Goal: Information Seeking & Learning: Learn about a topic

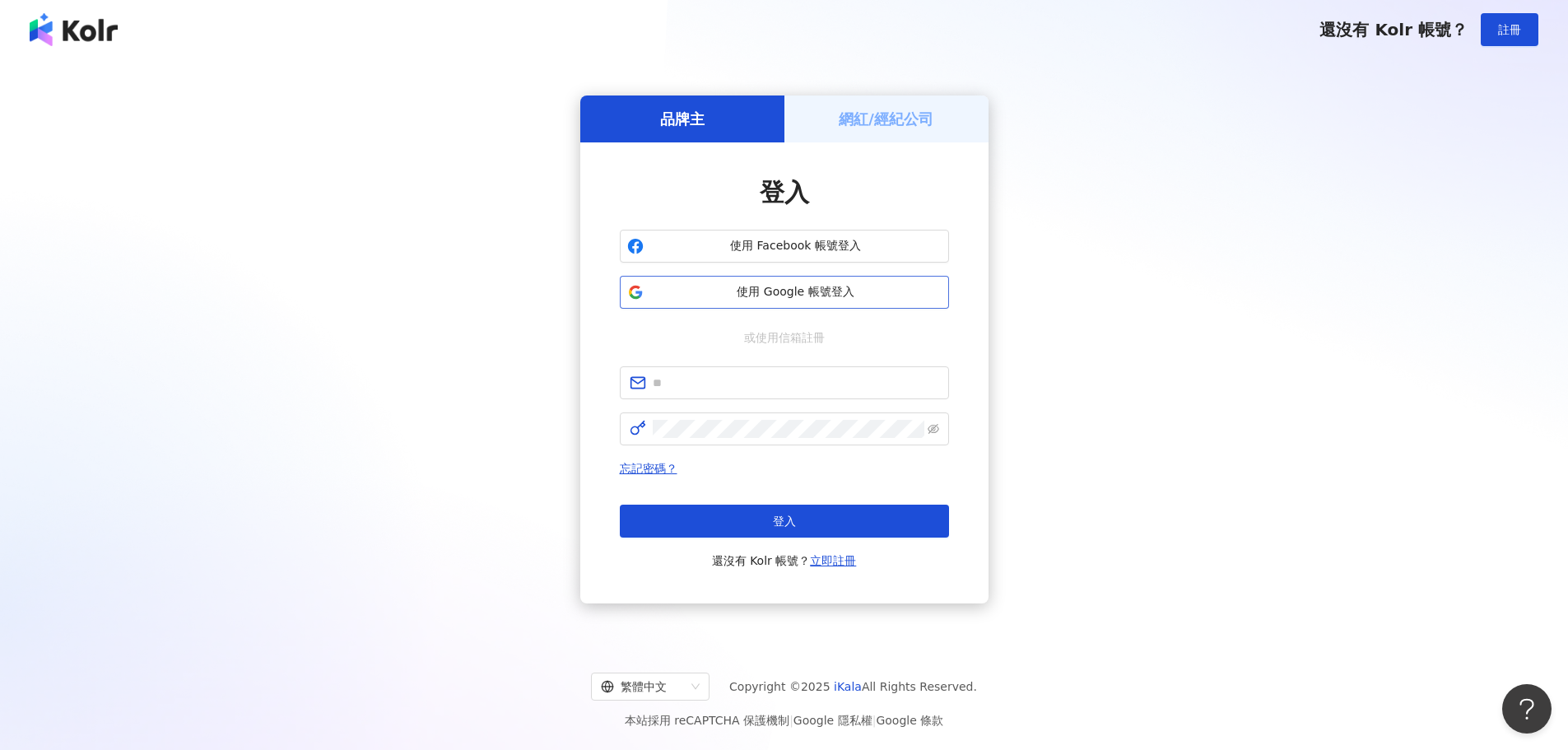
click at [711, 290] on span "使用 Google 帳號登入" at bounding box center [796, 292] width 291 height 17
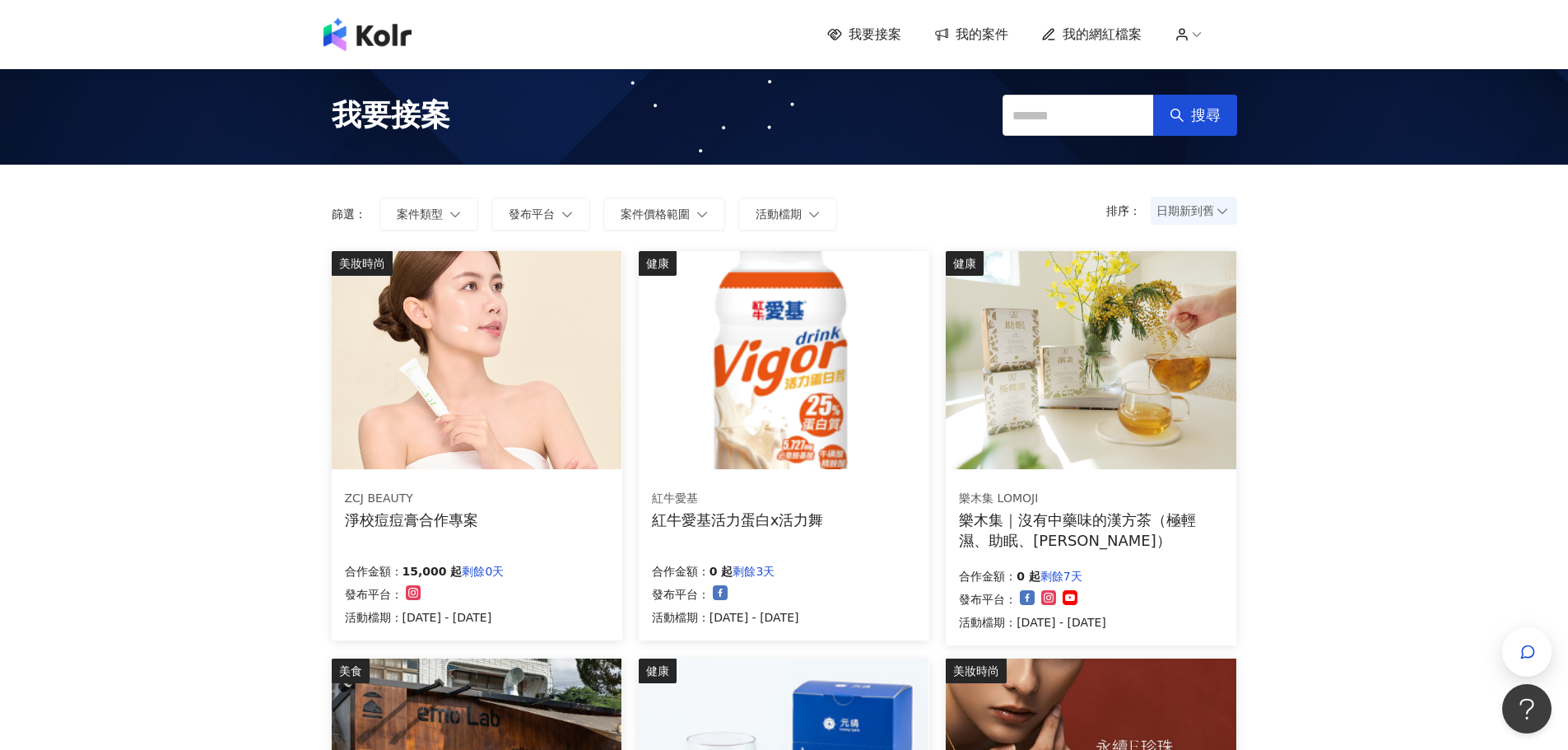
click at [1088, 516] on div "樂木集｜沒有中藥味的漢方茶（極輕濕、助眠、[PERSON_NAME]）" at bounding box center [1092, 530] width 264 height 41
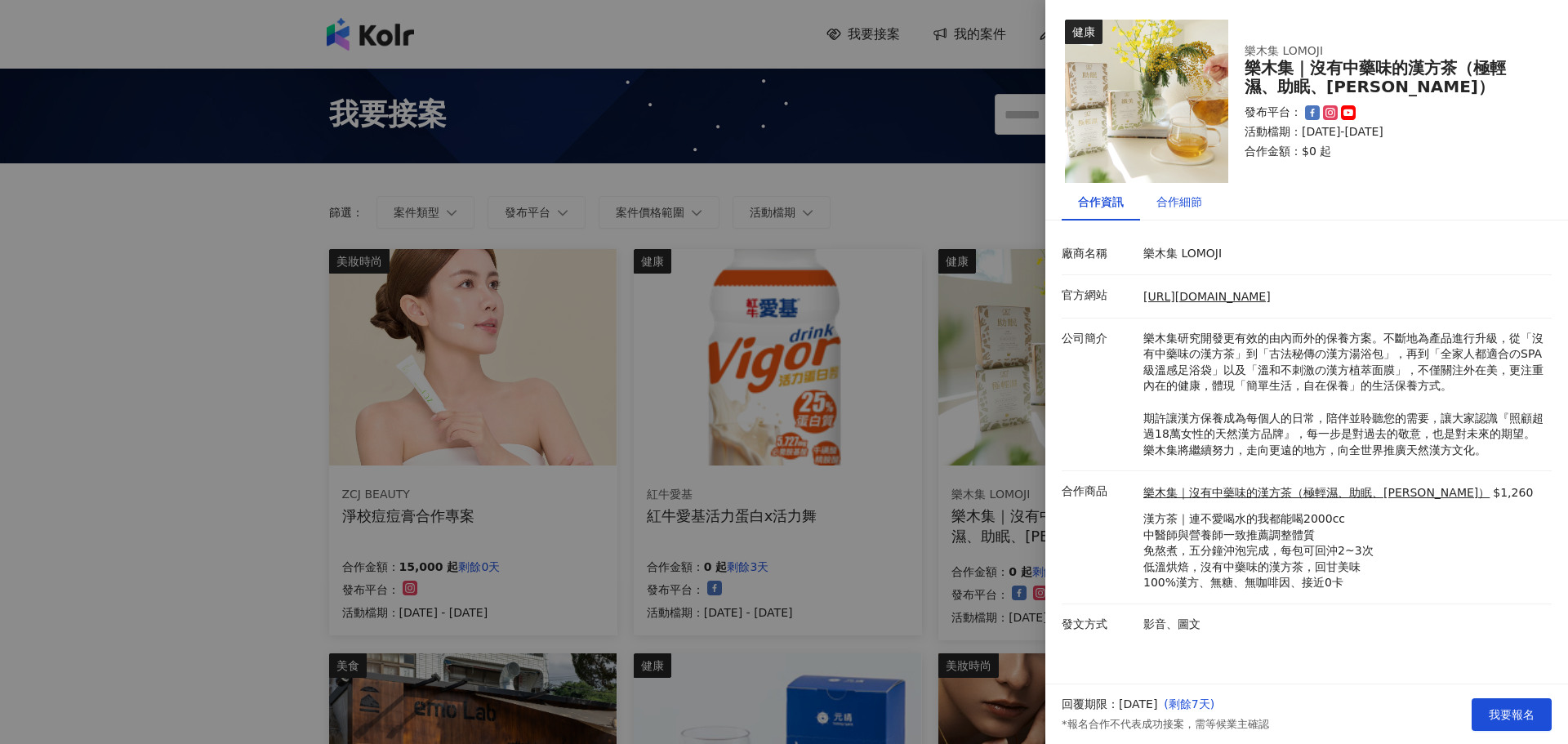
click at [1173, 200] on div "合作細節" at bounding box center [1180, 201] width 46 height 18
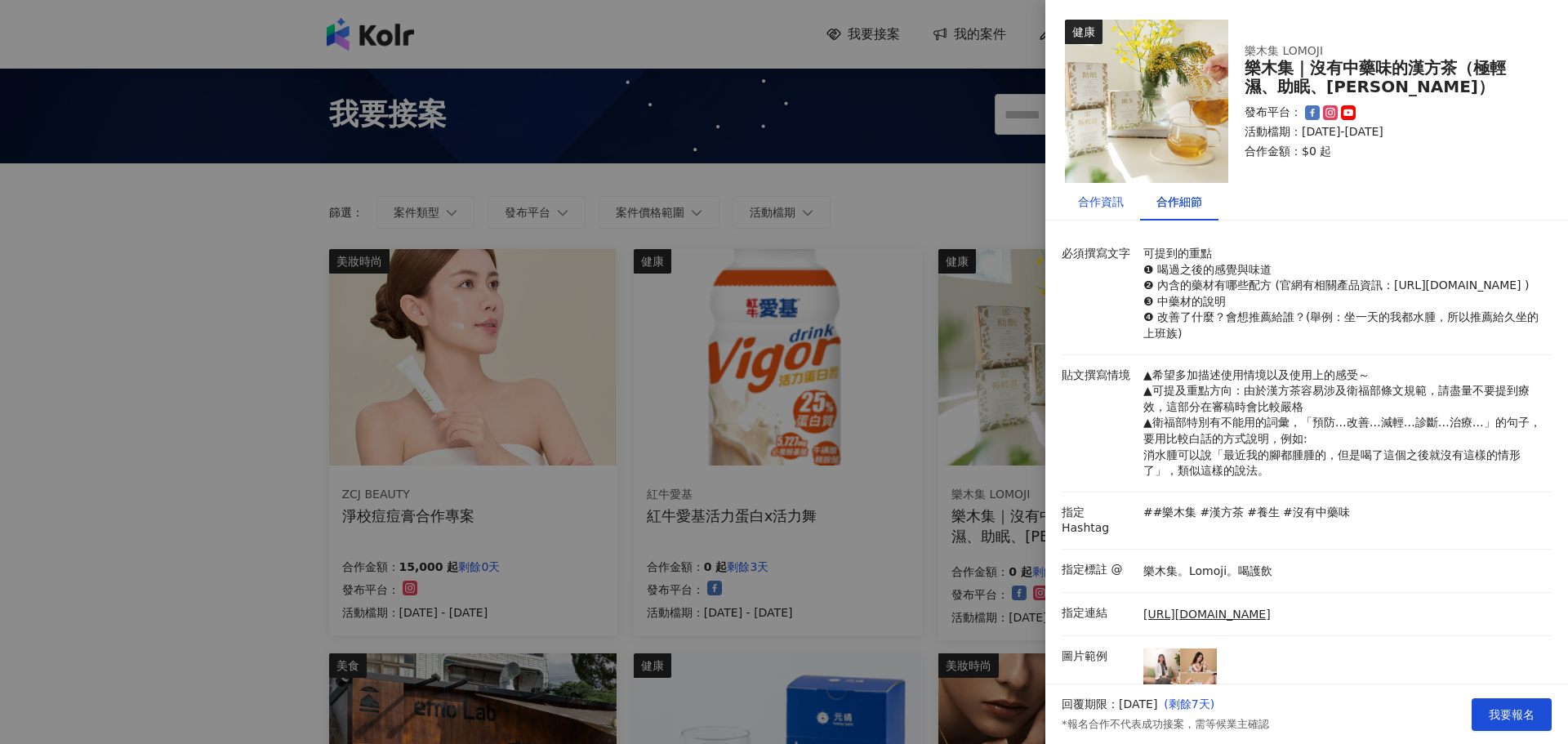
click at [1101, 201] on div "合作資訊" at bounding box center [1102, 201] width 46 height 18
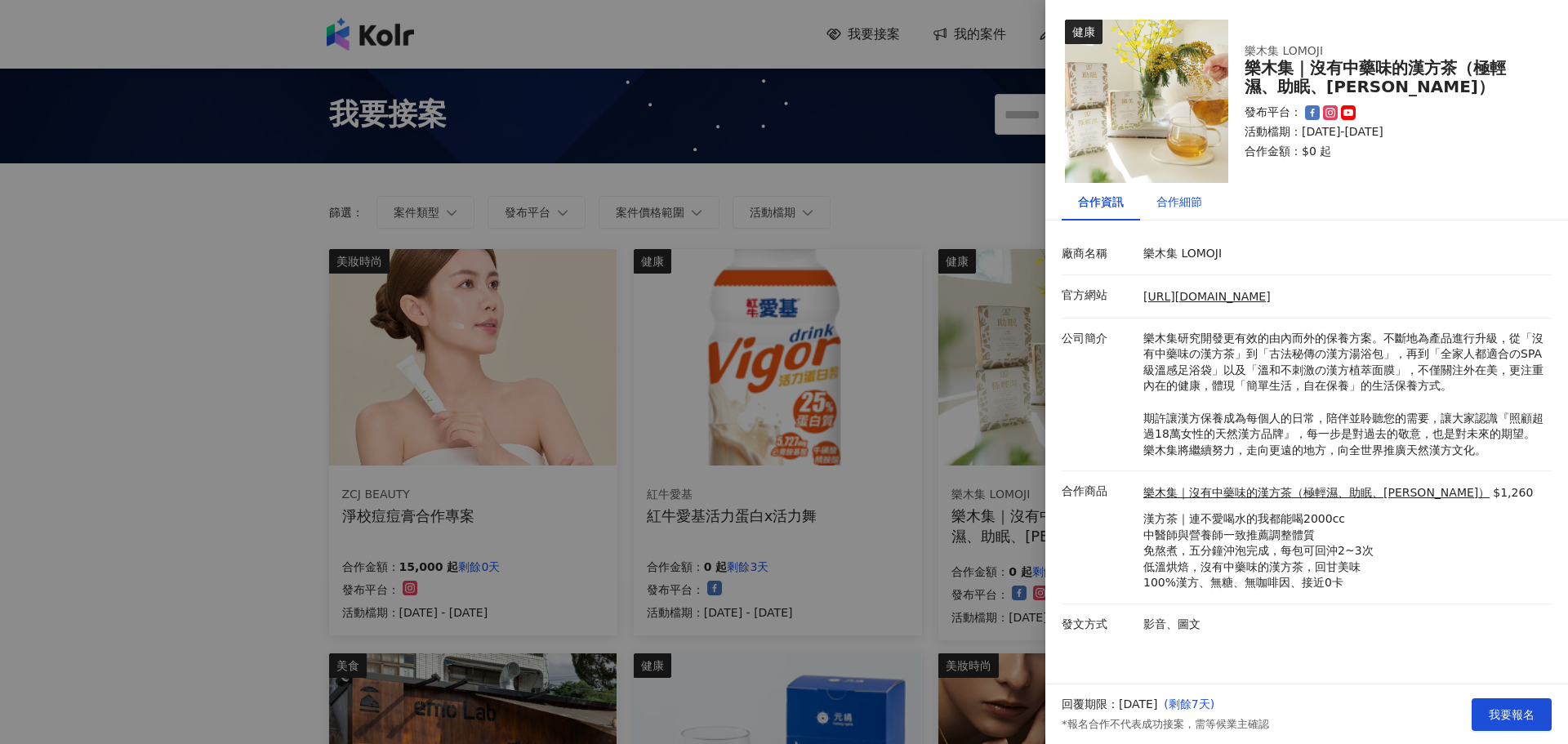
click at [1192, 206] on div "合作細節" at bounding box center [1180, 201] width 46 height 18
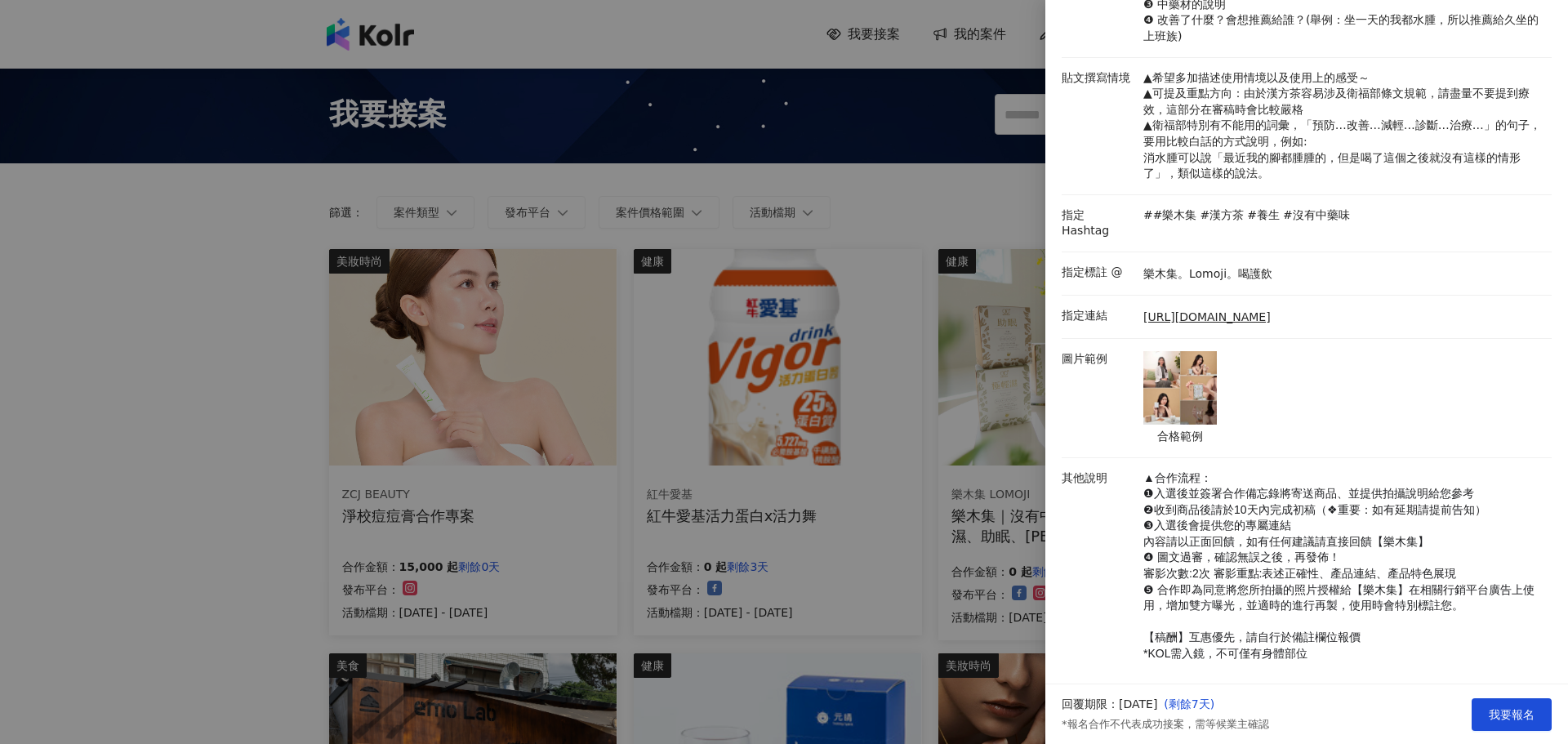
scroll to position [323, 0]
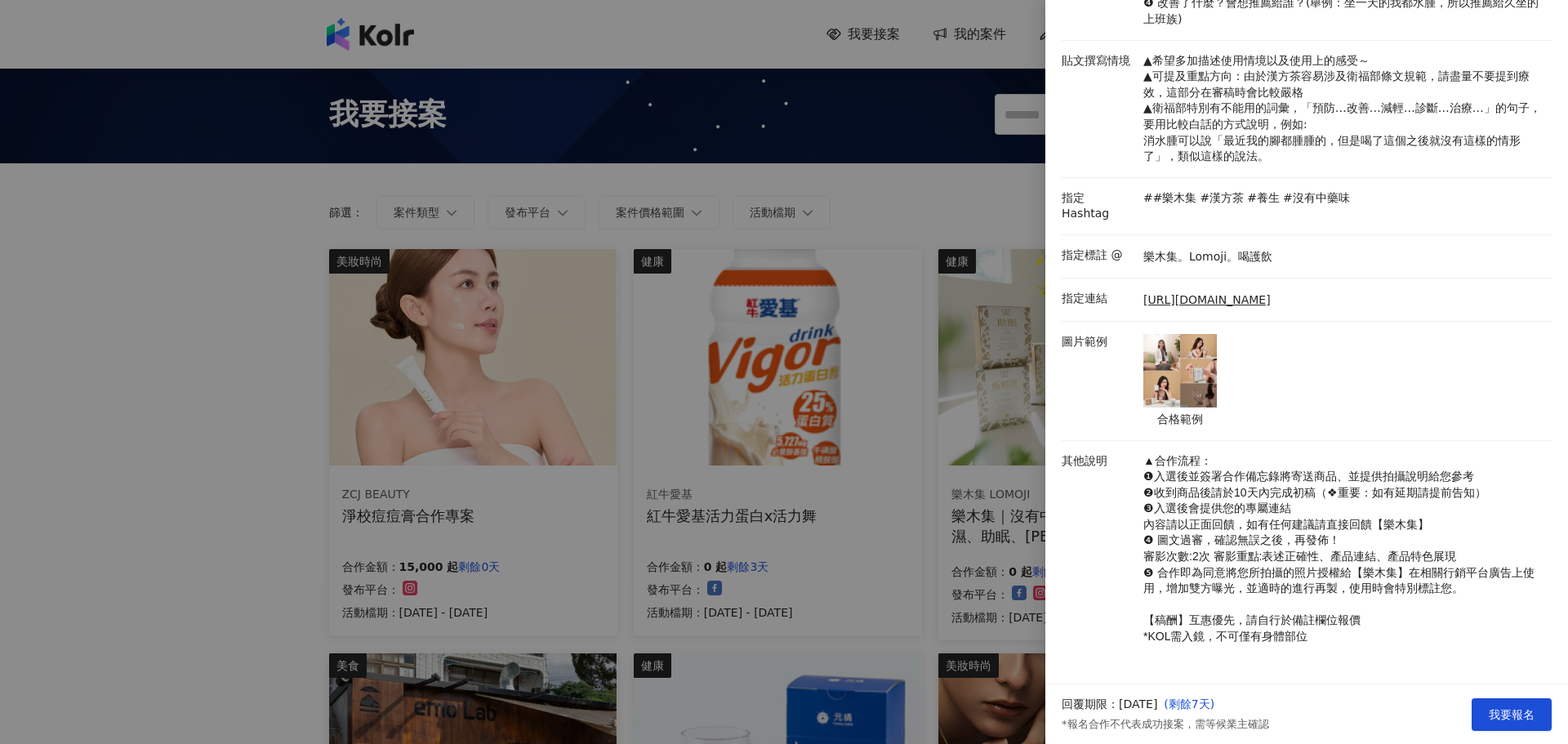
click at [56, 530] on div at bounding box center [784, 372] width 1568 height 744
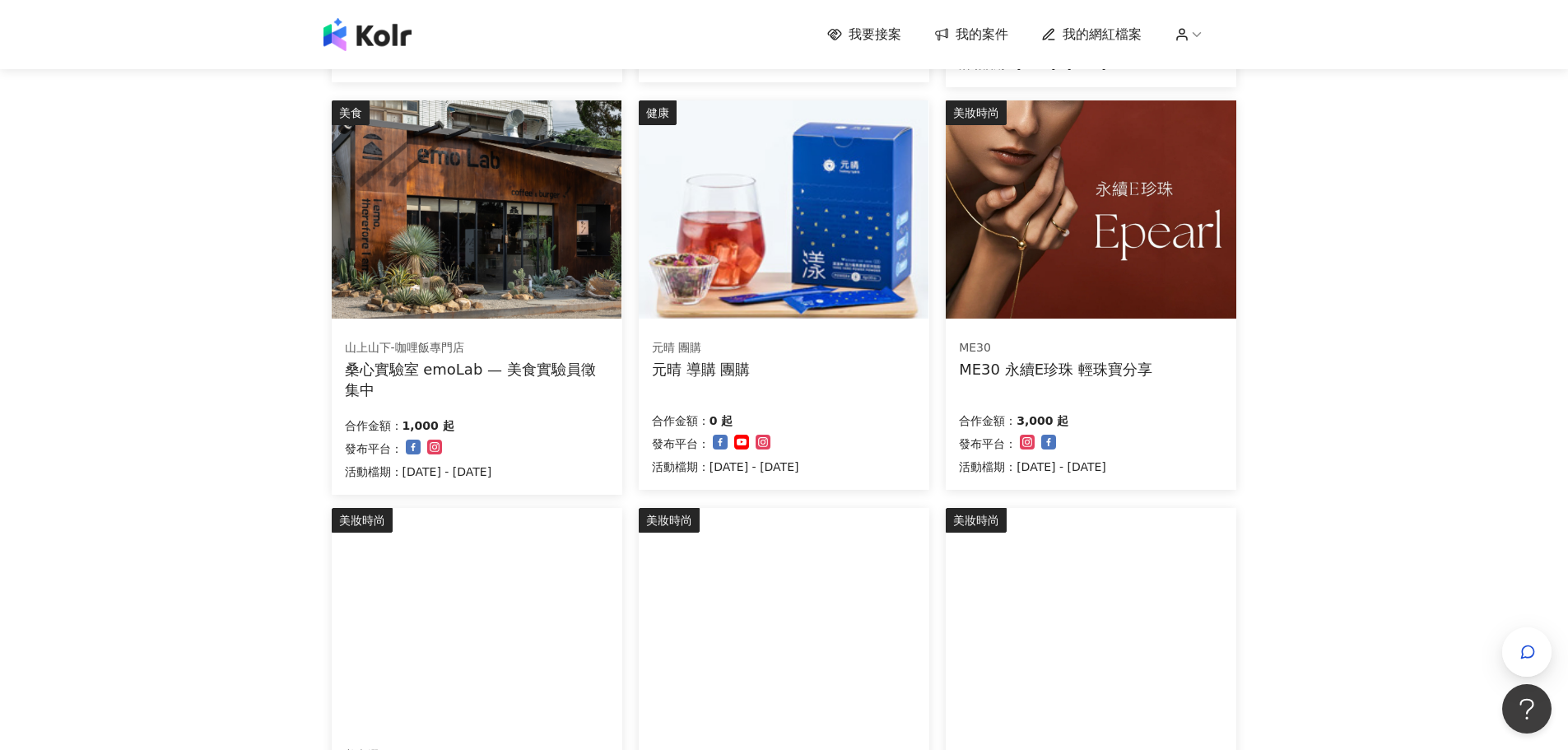
scroll to position [905, 0]
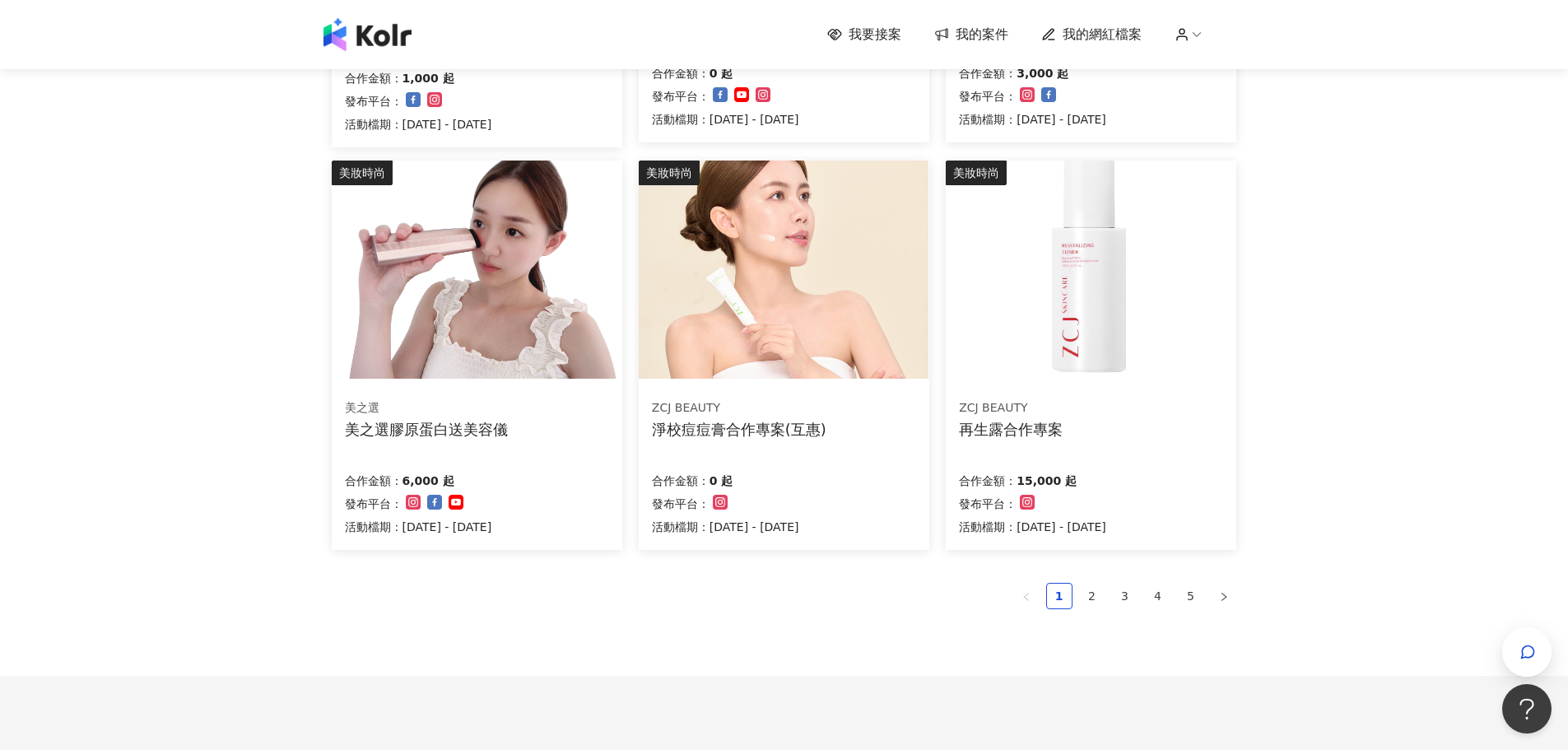
click at [435, 420] on div "美之選膠原蛋白送美容儀" at bounding box center [426, 429] width 163 height 20
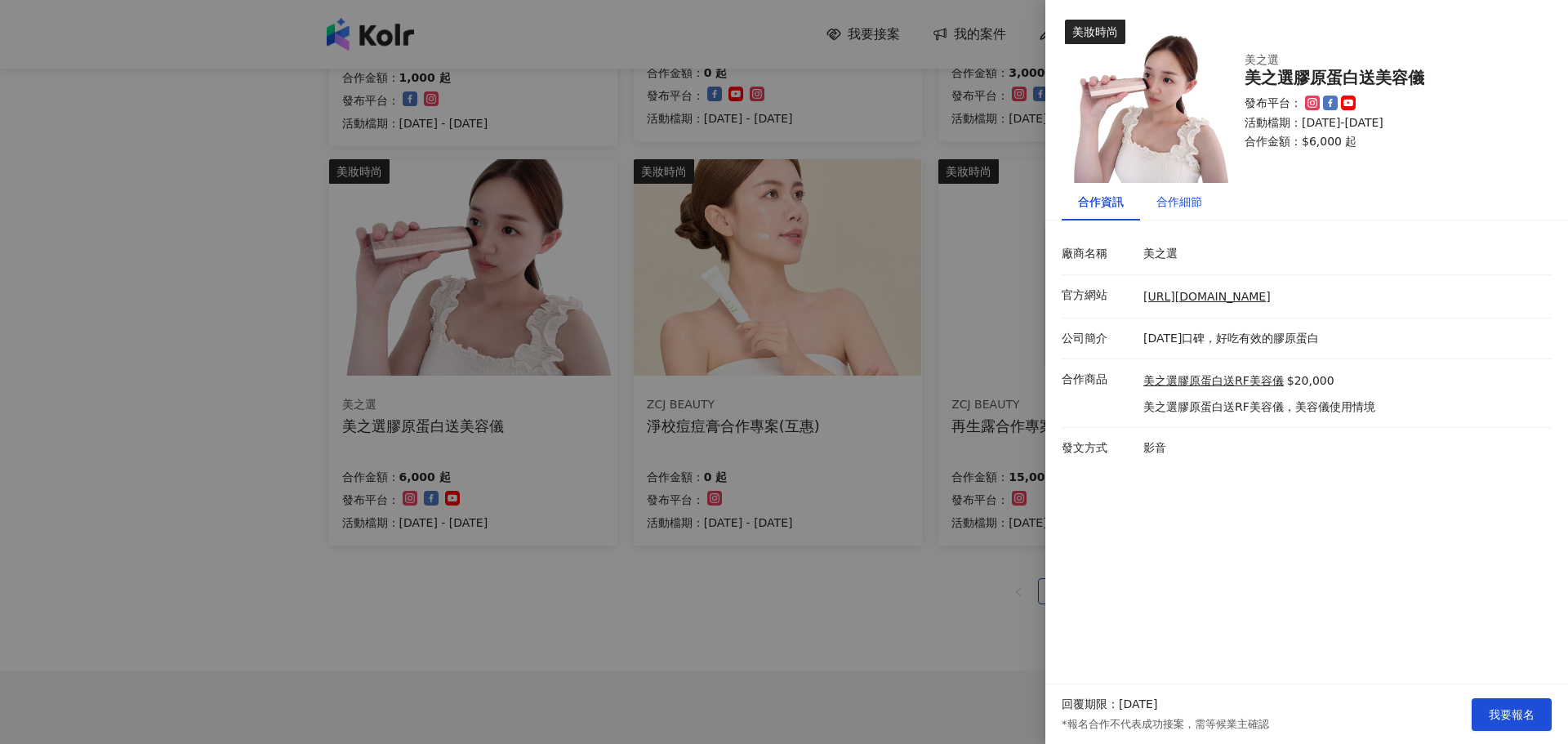
click at [1171, 198] on div "合作細節" at bounding box center [1180, 201] width 46 height 18
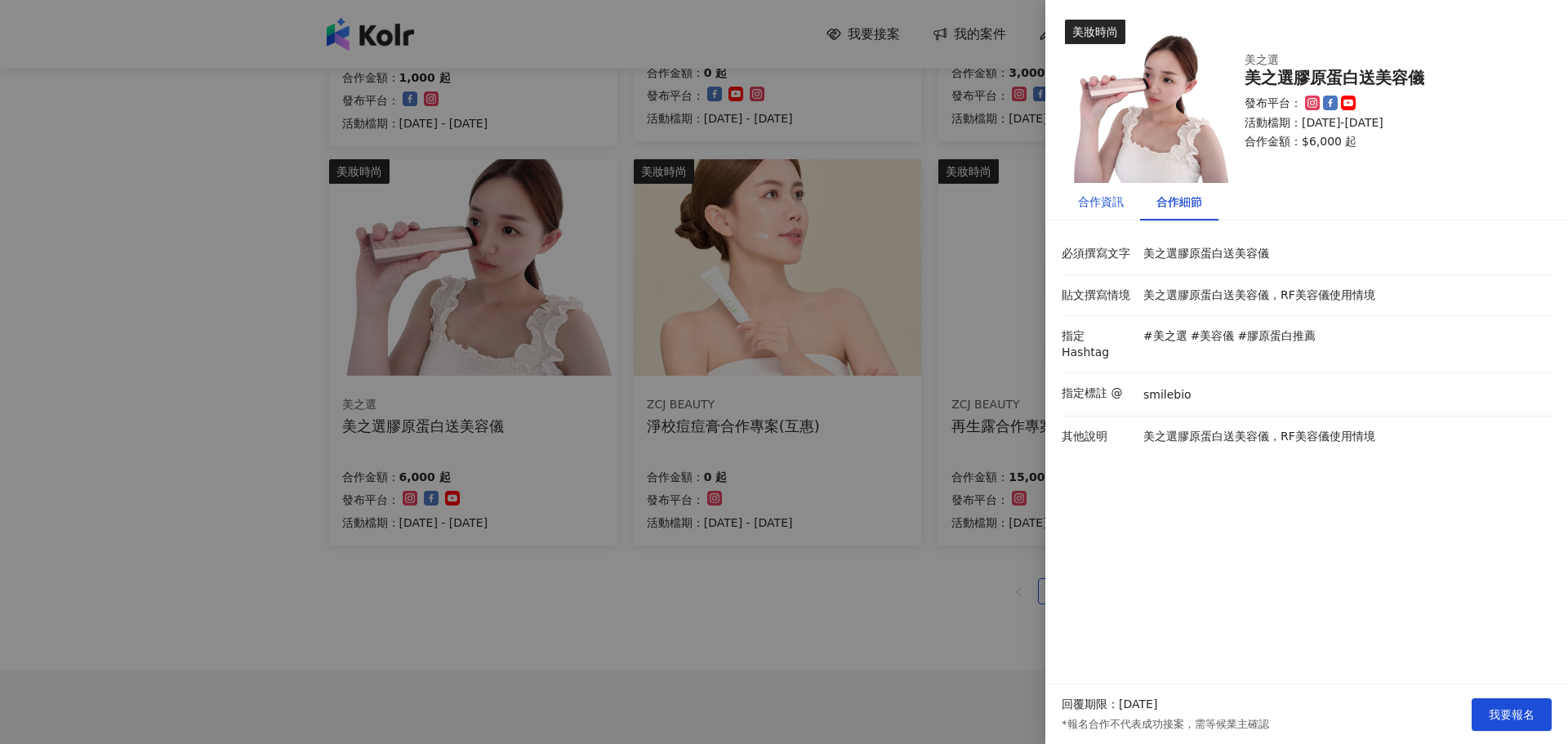
click at [1101, 199] on div "合作資訊" at bounding box center [1102, 201] width 46 height 18
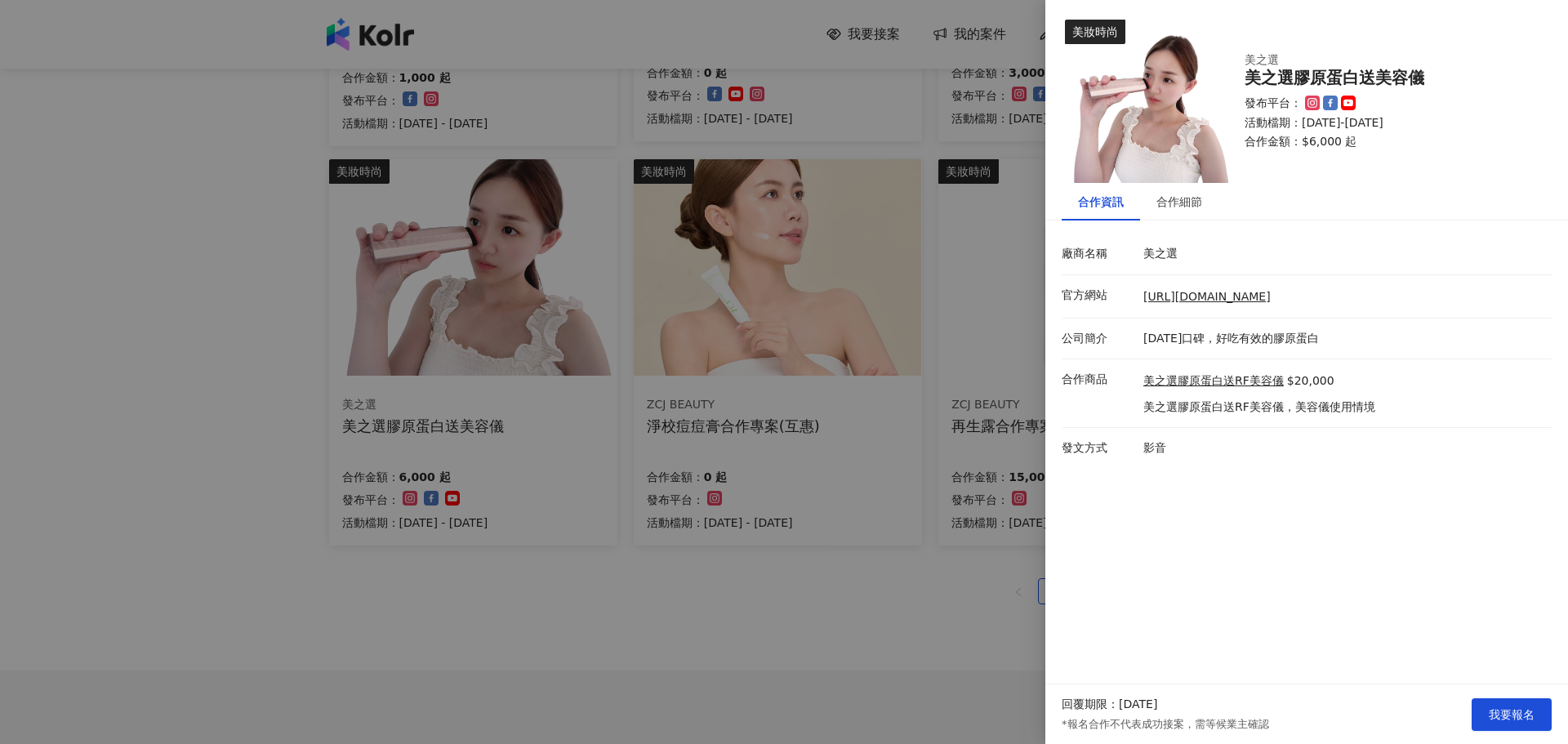
click at [789, 561] on div at bounding box center [784, 372] width 1568 height 744
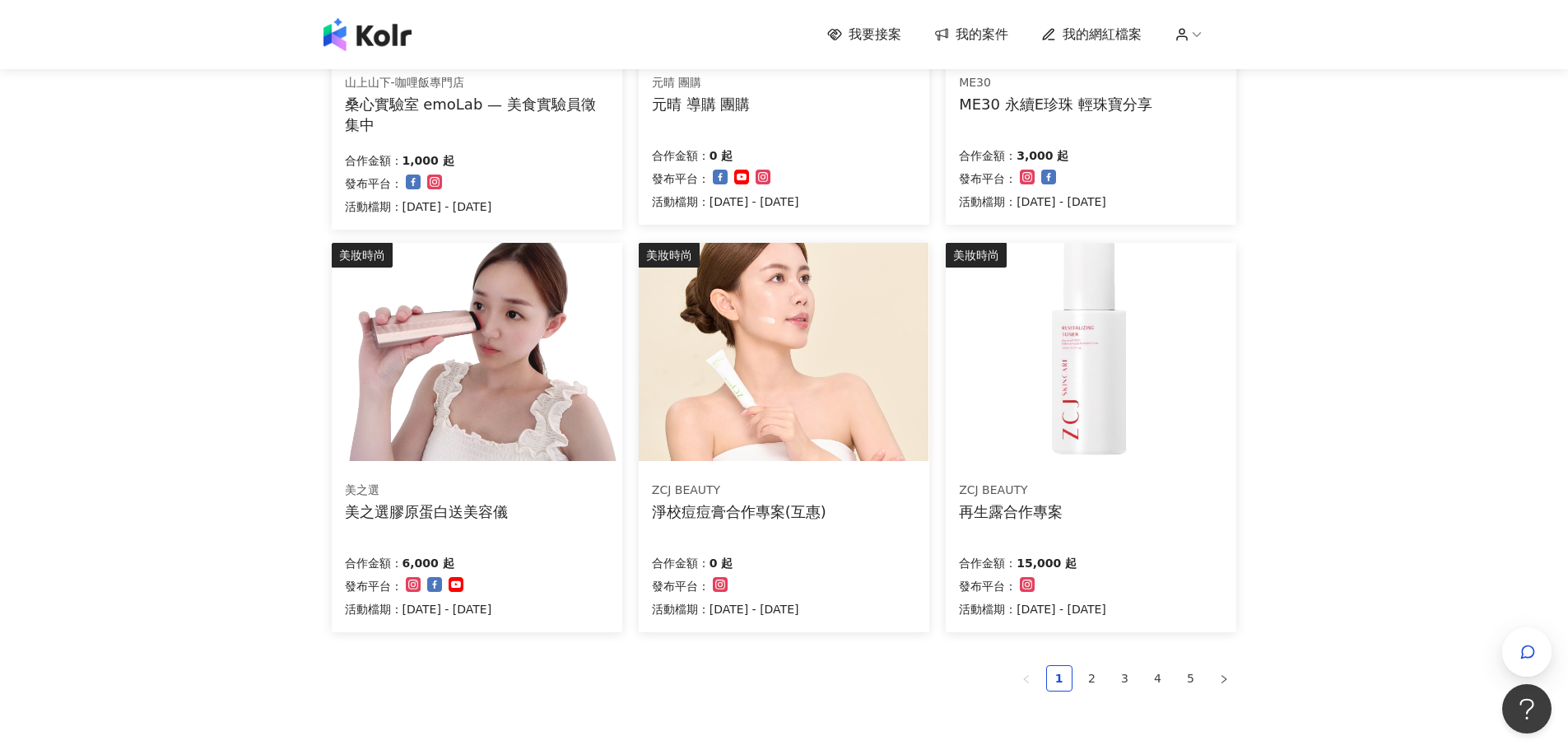
scroll to position [1012, 0]
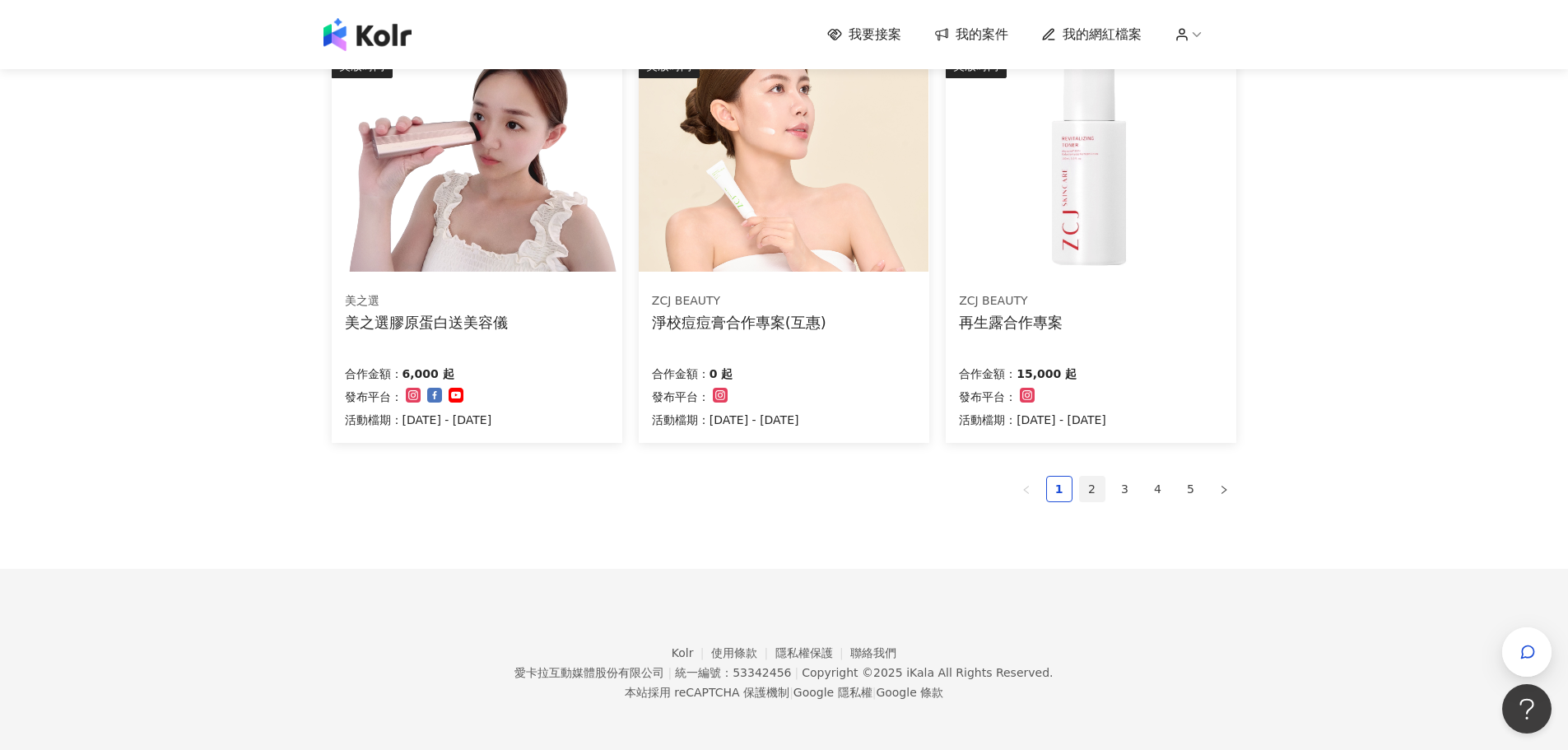
click at [1090, 484] on link "2" at bounding box center [1092, 489] width 25 height 25
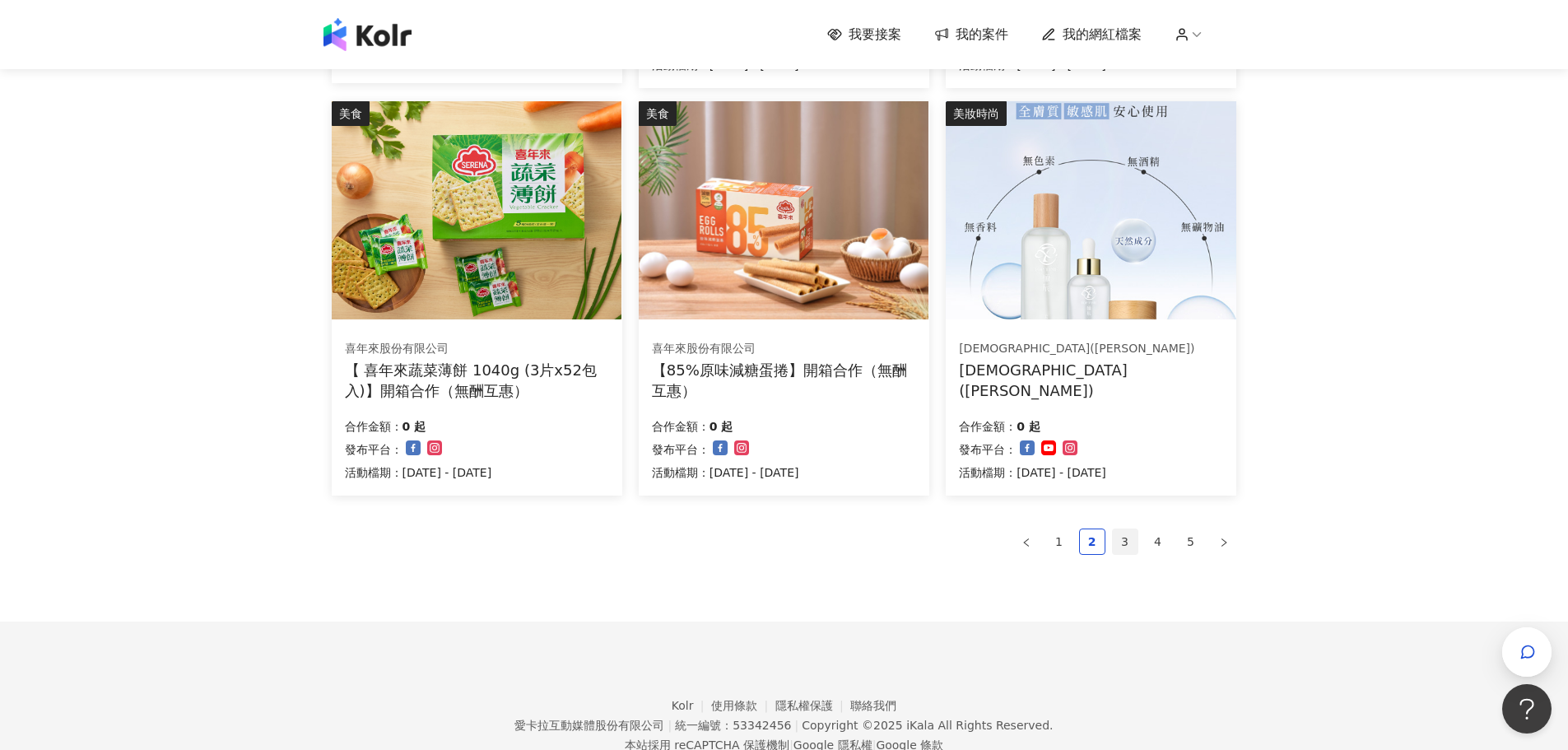
scroll to position [1016, 0]
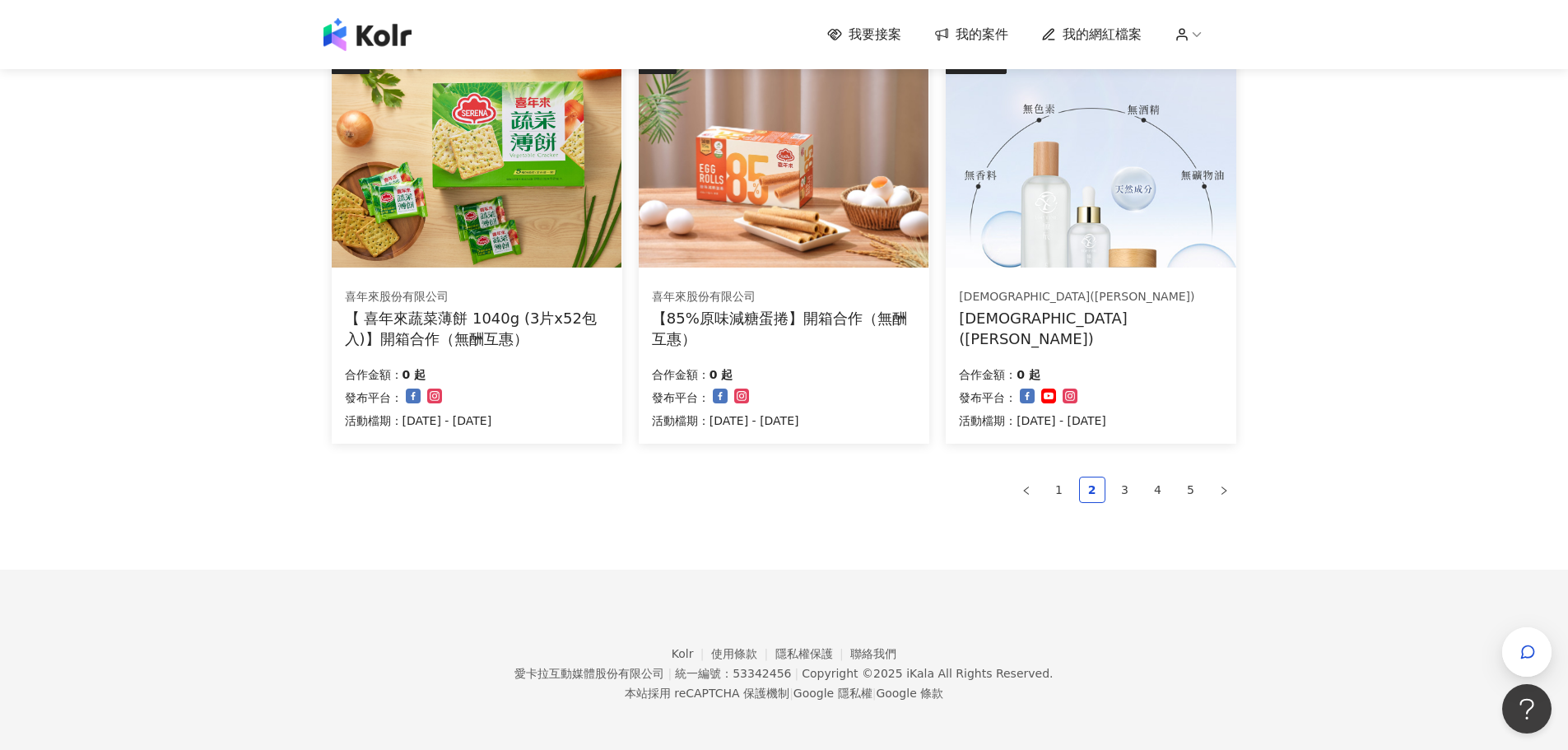
drag, startPoint x: 1128, startPoint y: 484, endPoint x: 1157, endPoint y: 428, distance: 63.1
click at [1127, 484] on link "3" at bounding box center [1125, 489] width 25 height 25
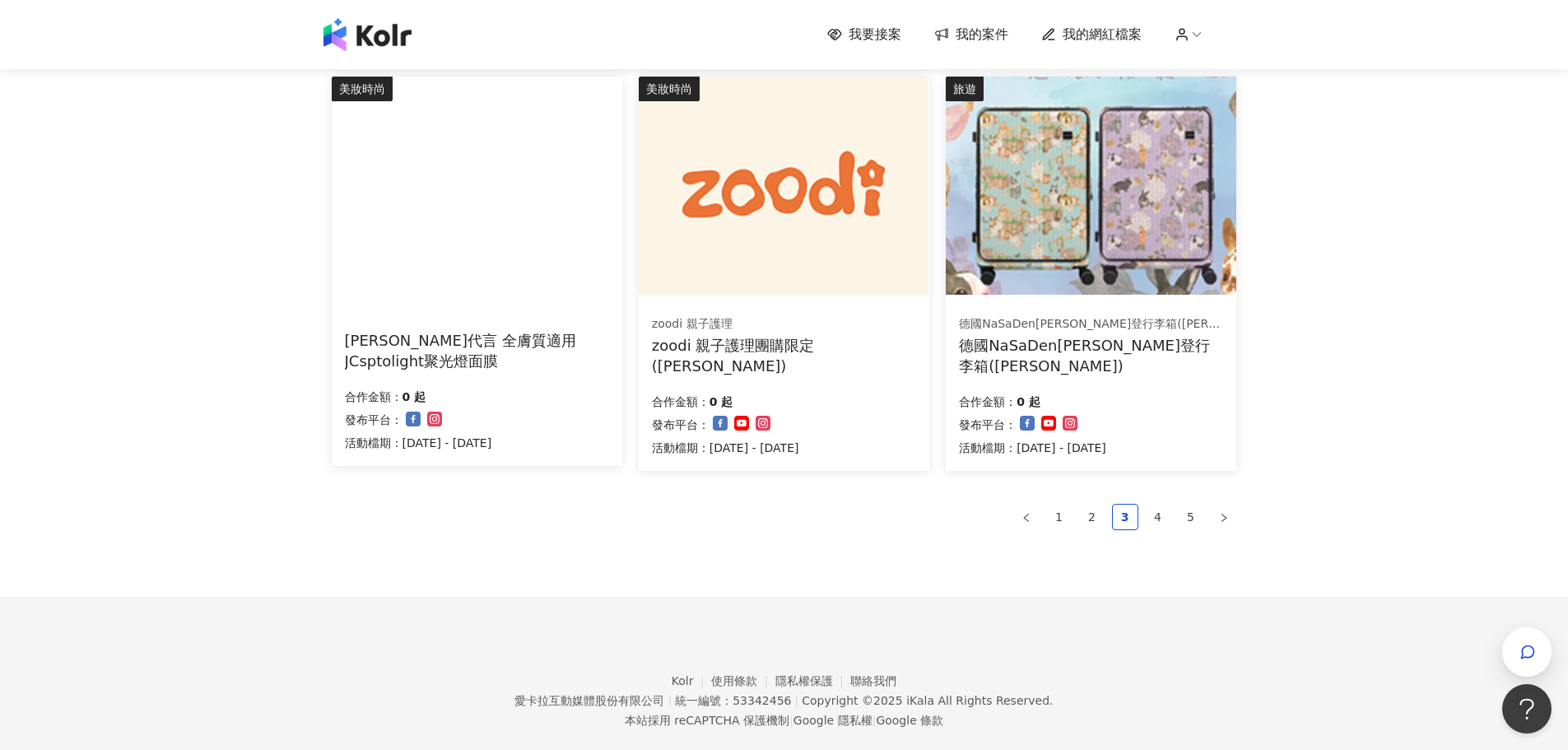
scroll to position [1009, 0]
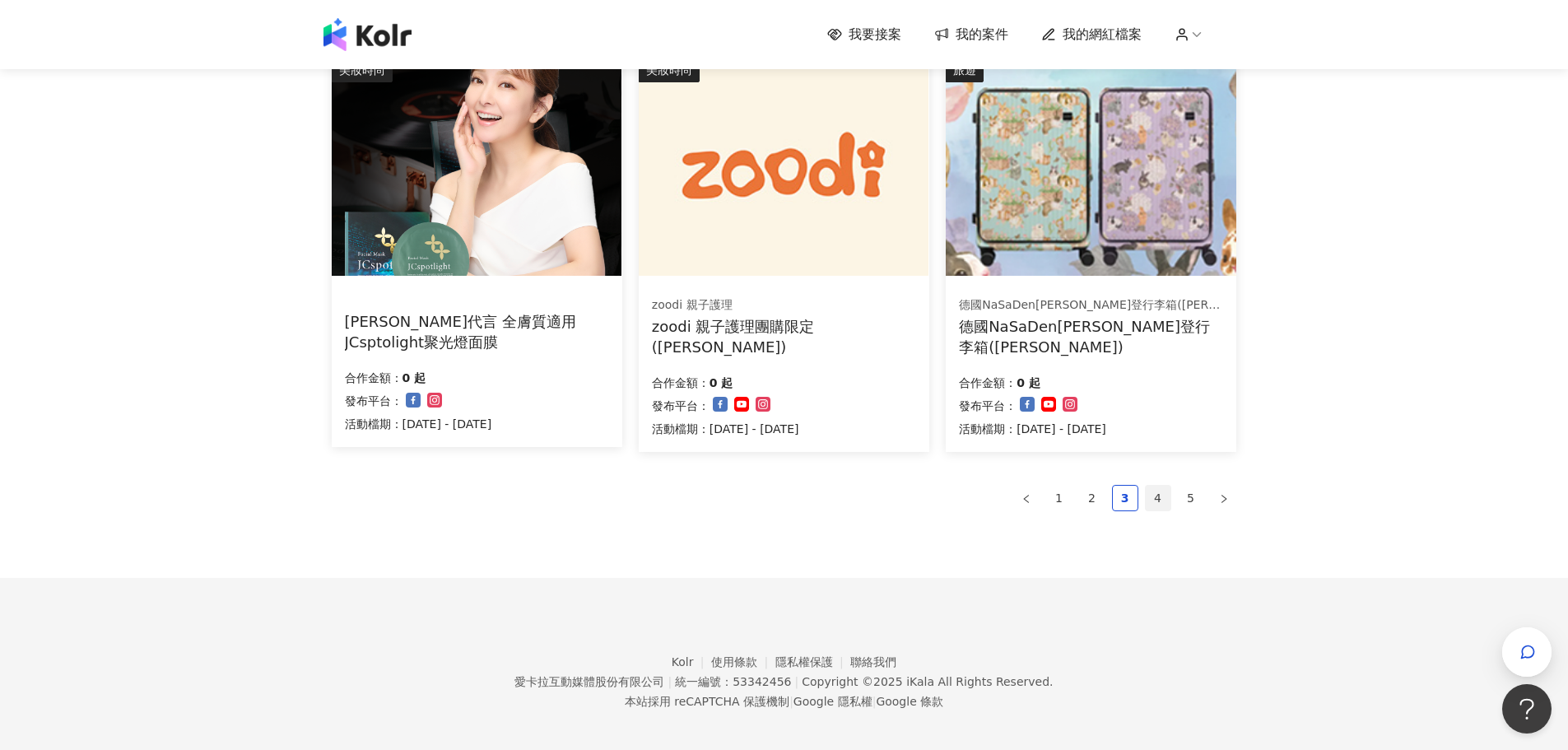
click at [1159, 489] on link "4" at bounding box center [1158, 498] width 25 height 25
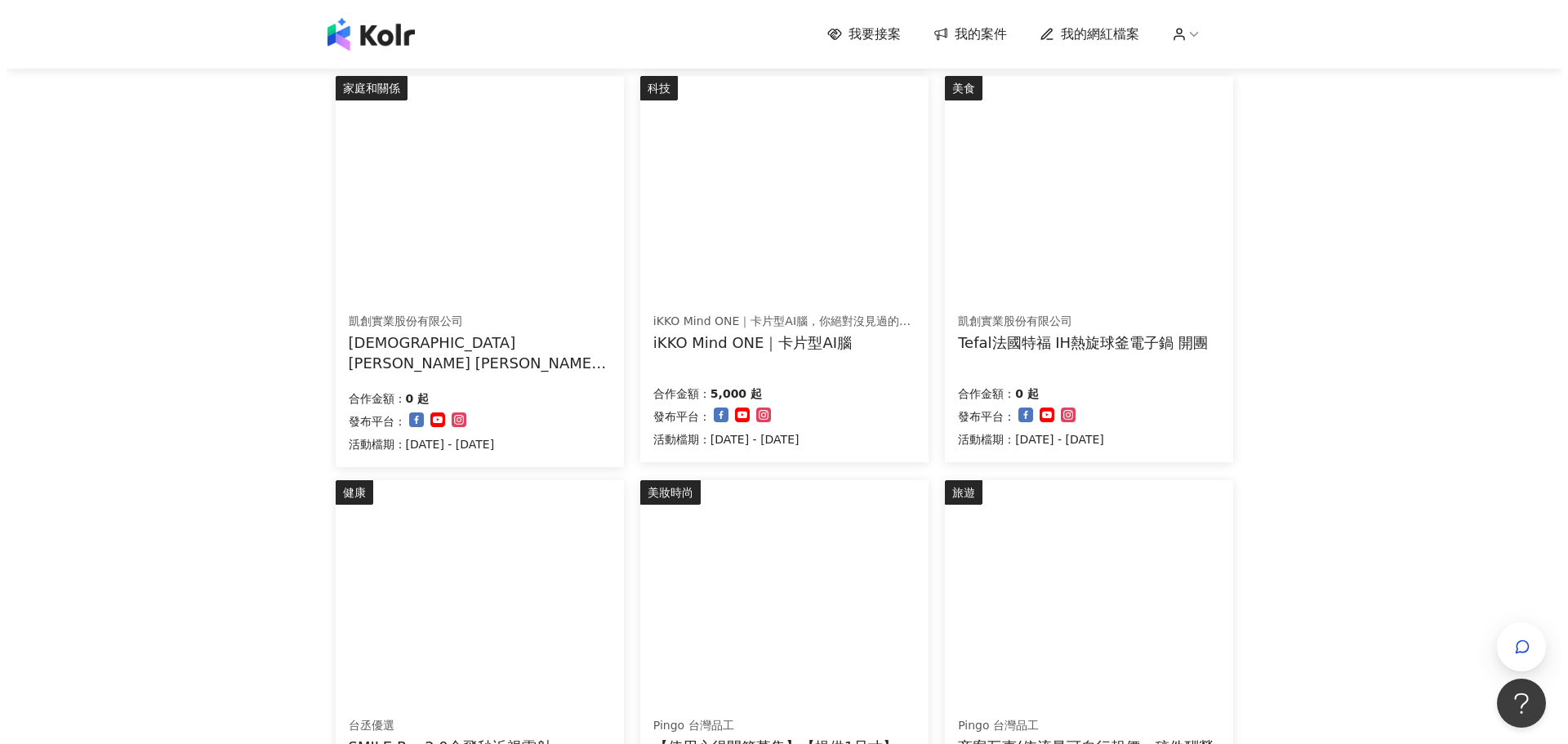
scroll to position [437, 0]
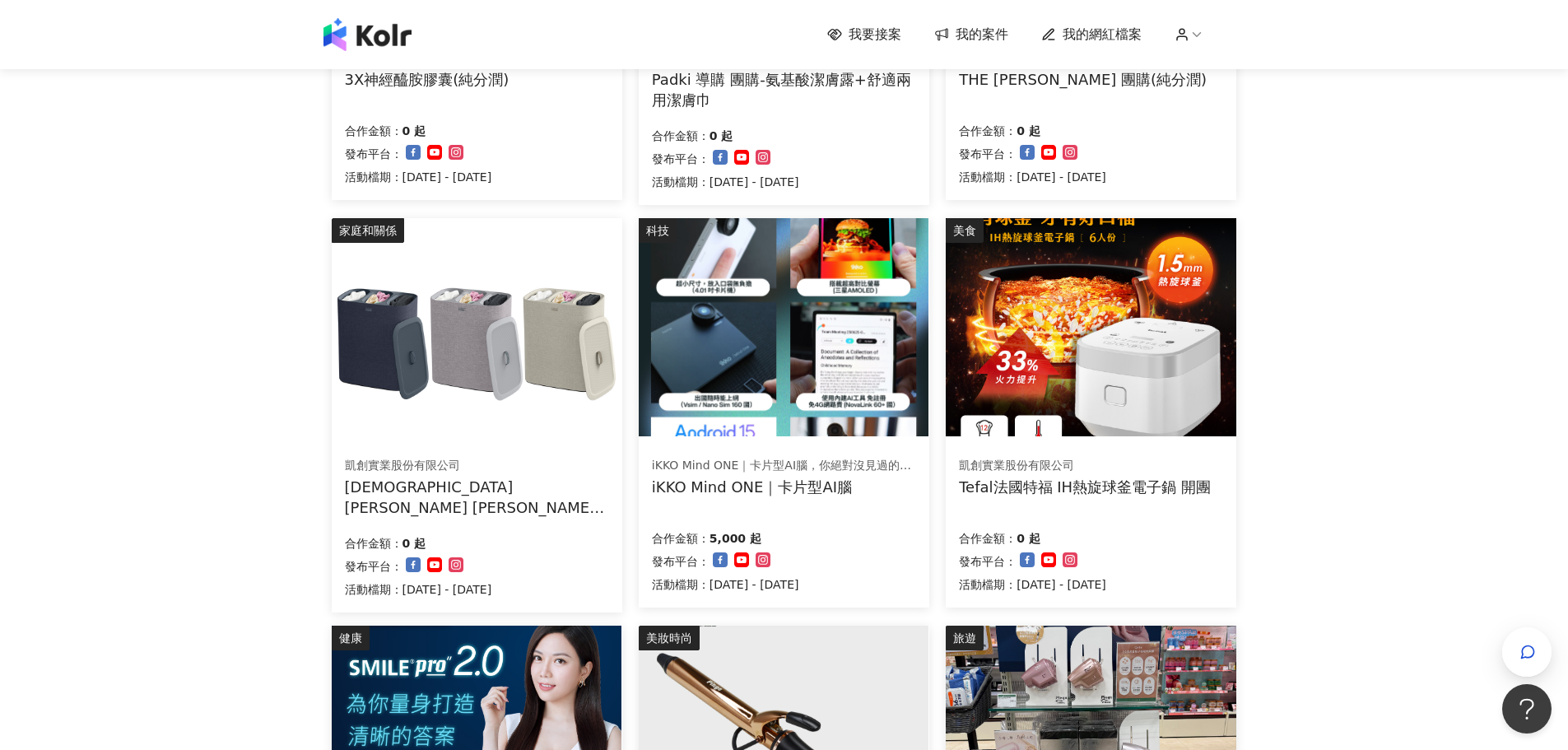
click at [1175, 479] on div "Tefal法國特福 IH熱旋球釜電子鍋 開團" at bounding box center [1085, 487] width 252 height 20
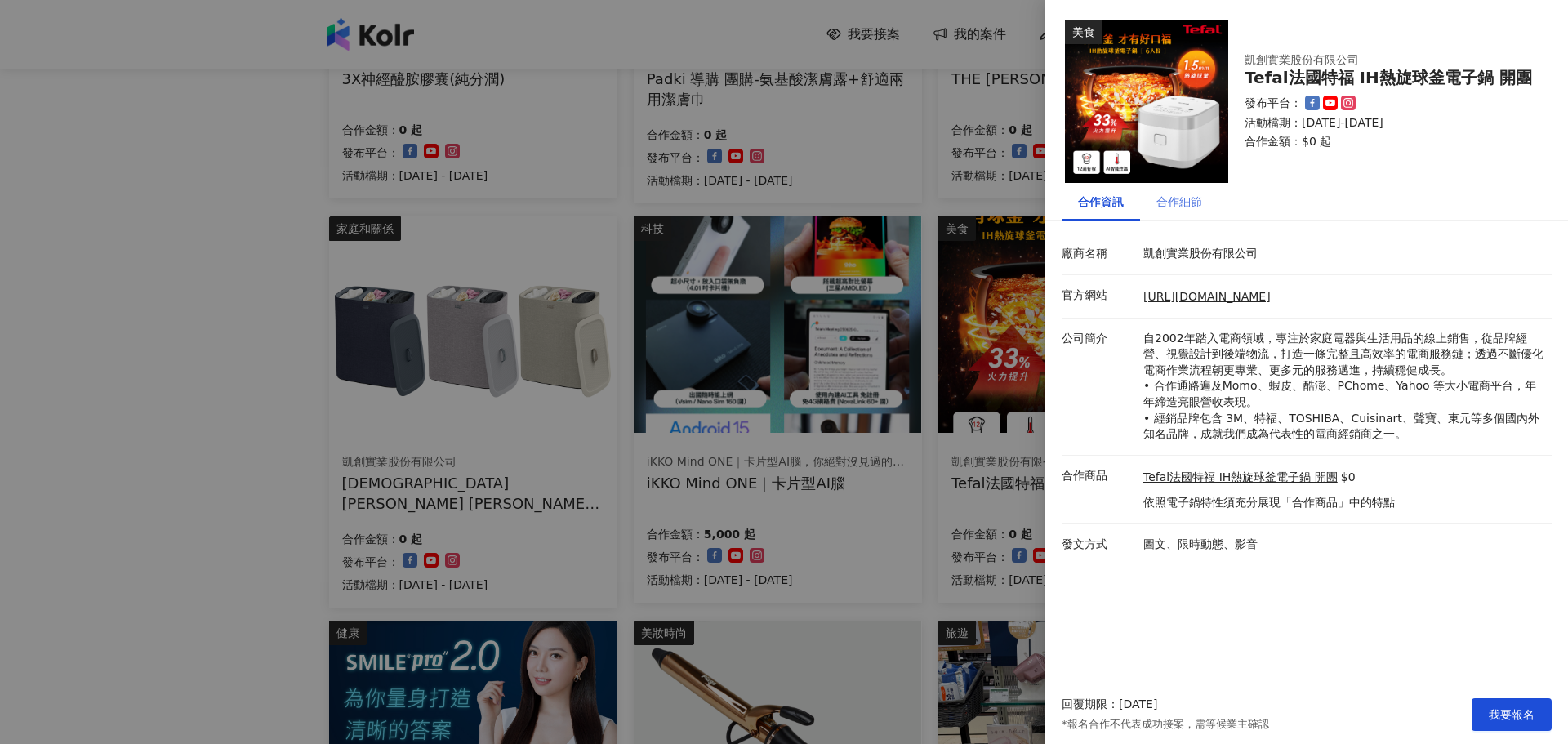
click at [1204, 196] on div "合作細節" at bounding box center [1179, 201] width 78 height 38
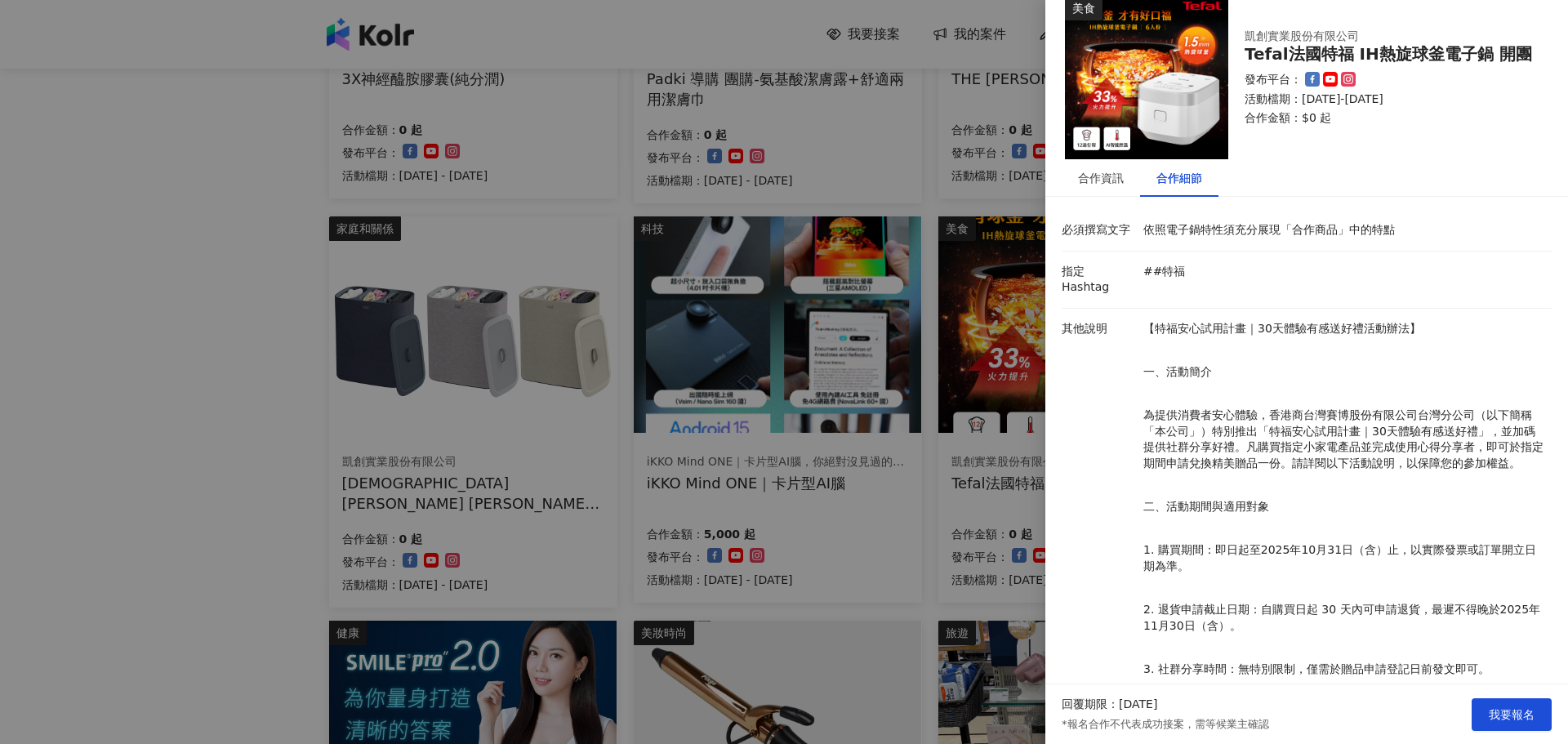
scroll to position [187, 0]
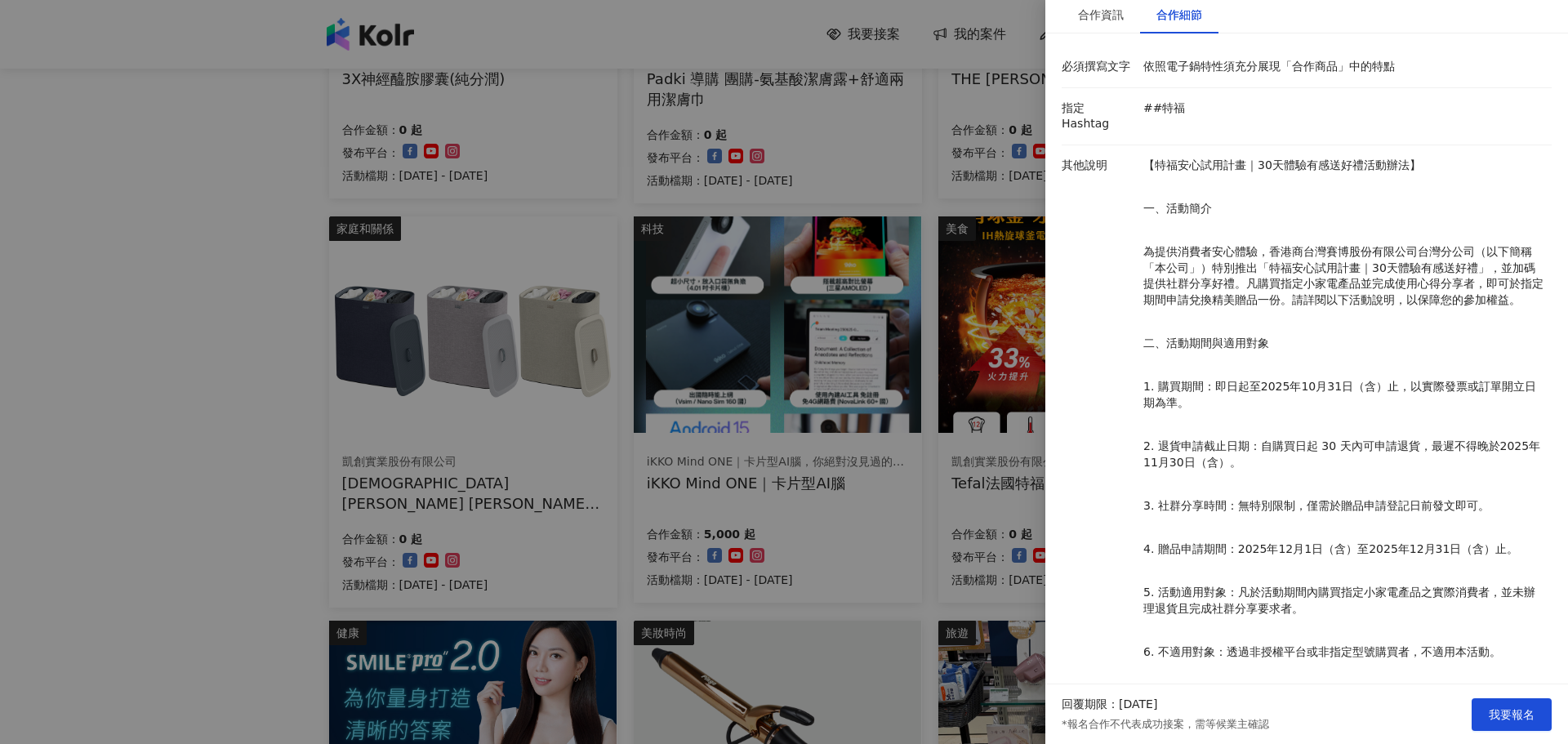
click at [54, 313] on div at bounding box center [784, 372] width 1568 height 744
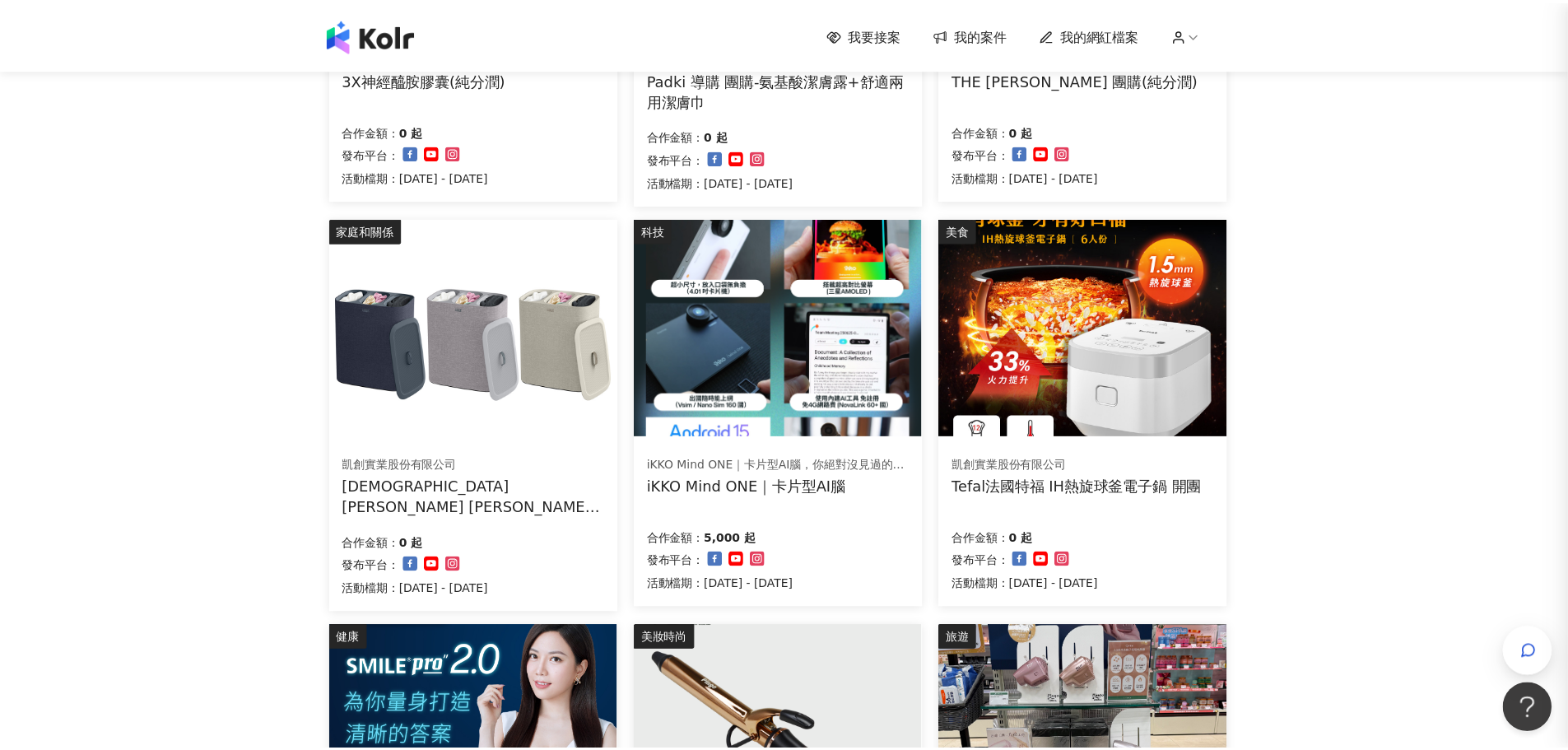
scroll to position [0, 0]
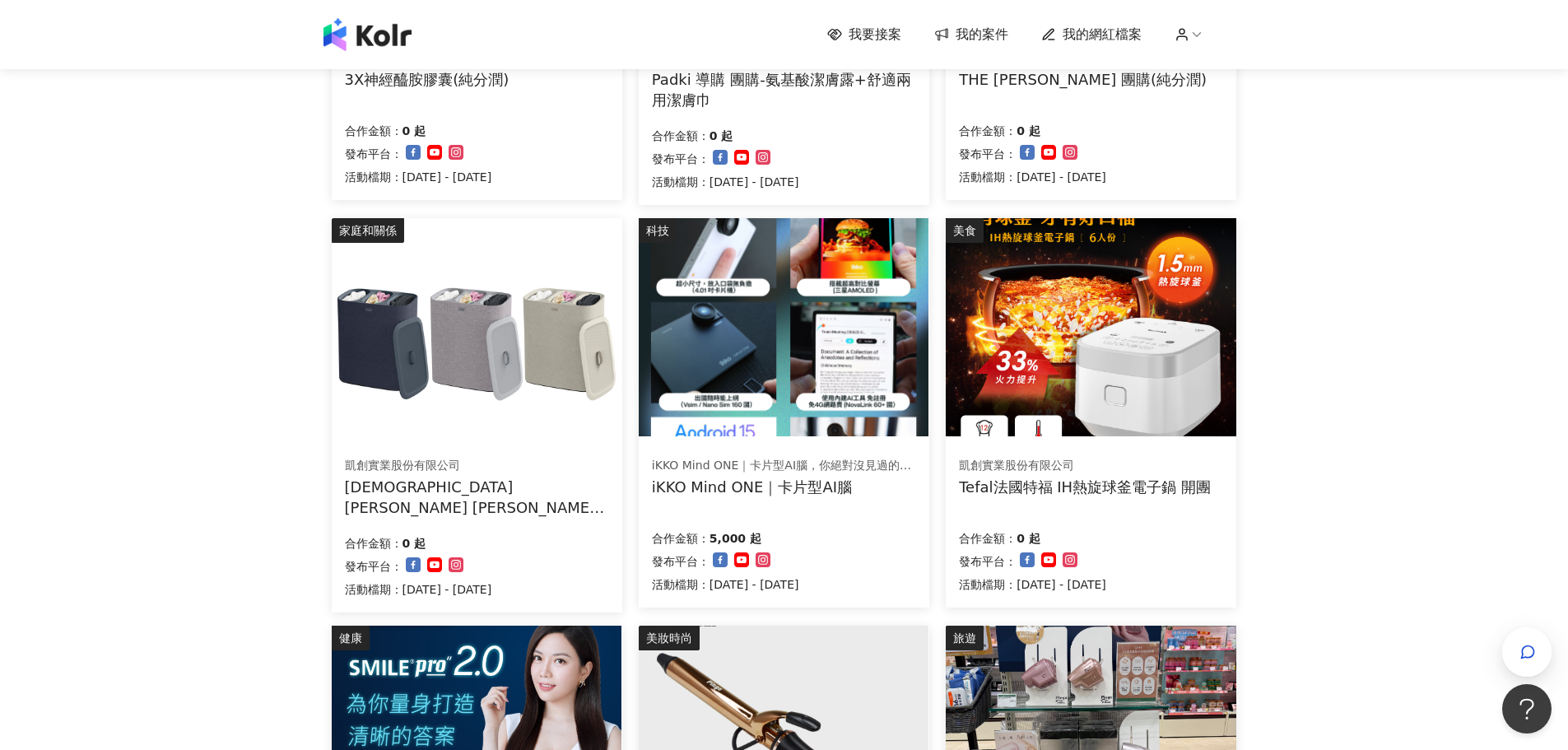
click at [410, 297] on img at bounding box center [476, 327] width 289 height 218
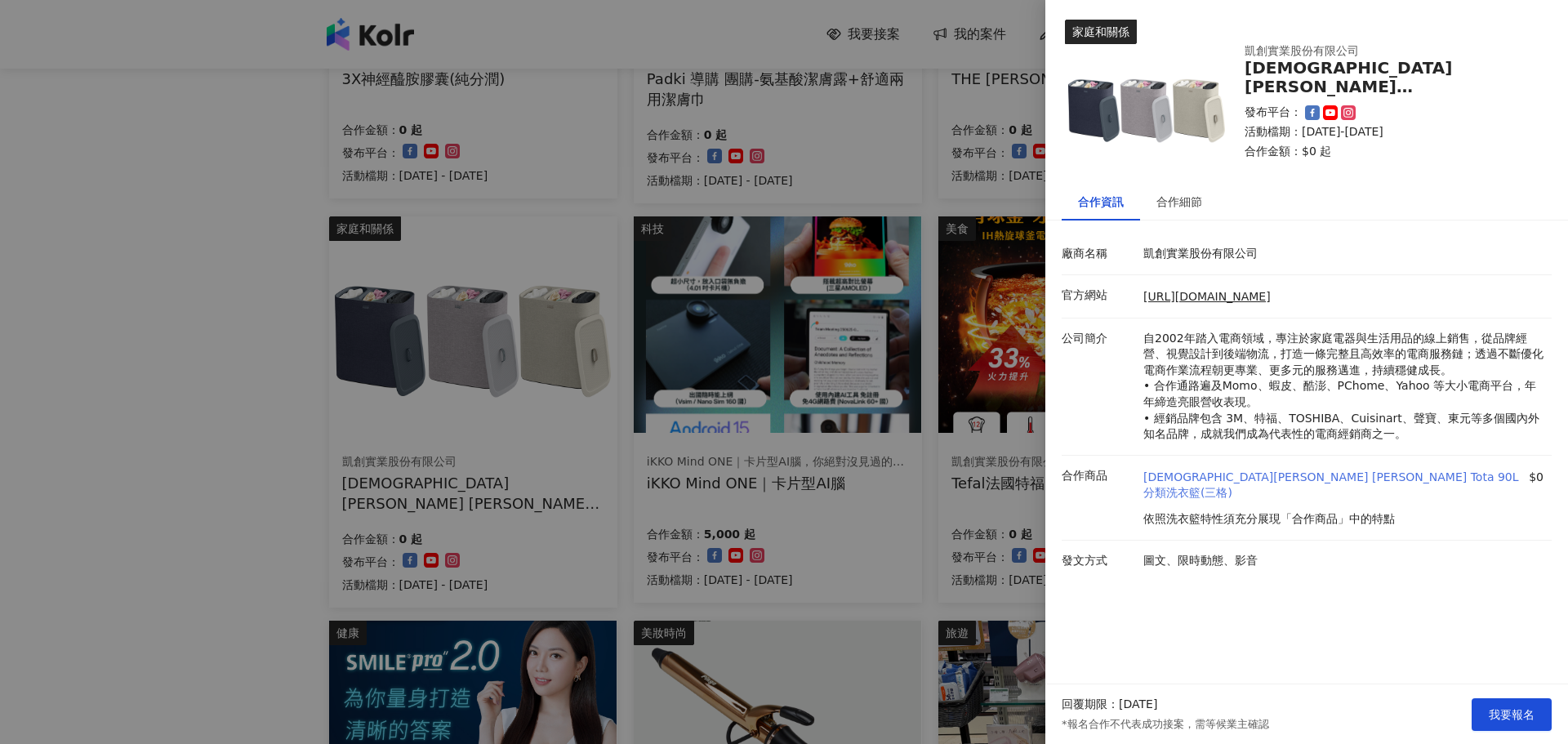
click at [1287, 473] on link "[DEMOGRAPHIC_DATA][PERSON_NAME] [PERSON_NAME] Tota 90L 分類洗衣籃(三格)" at bounding box center [1334, 486] width 382 height 31
click at [105, 225] on div at bounding box center [784, 372] width 1568 height 744
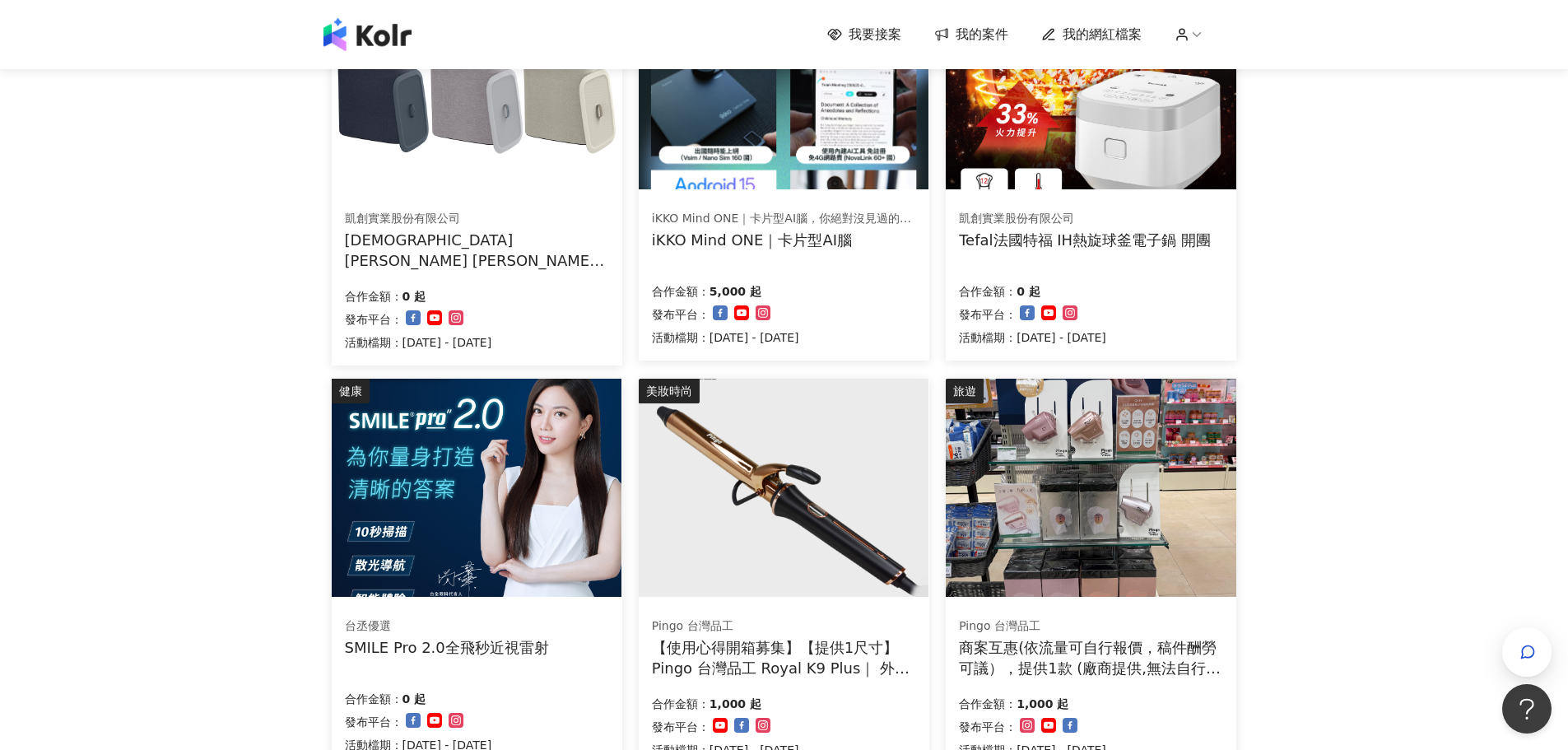
scroll to position [1016, 0]
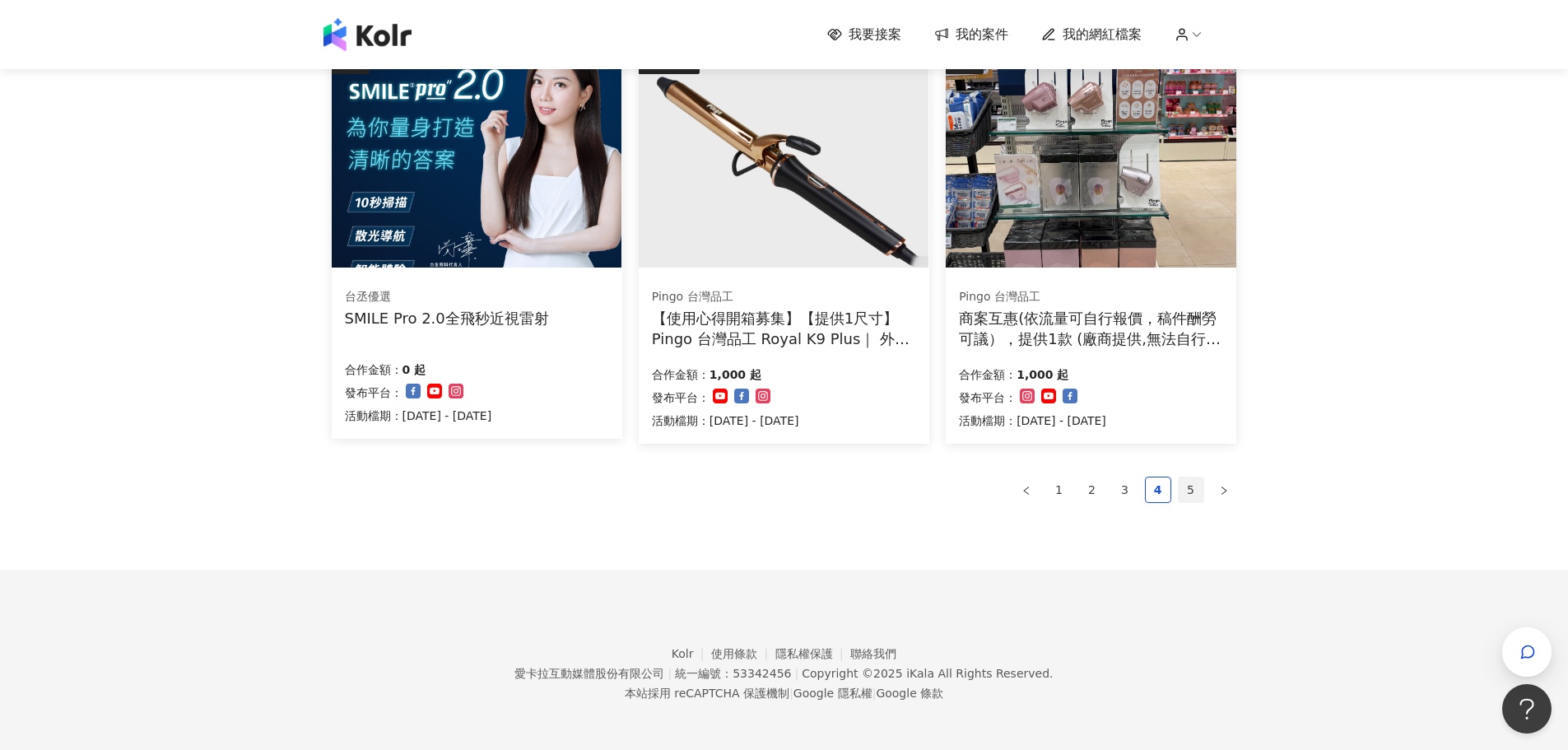
click at [1186, 486] on link "5" at bounding box center [1191, 489] width 25 height 25
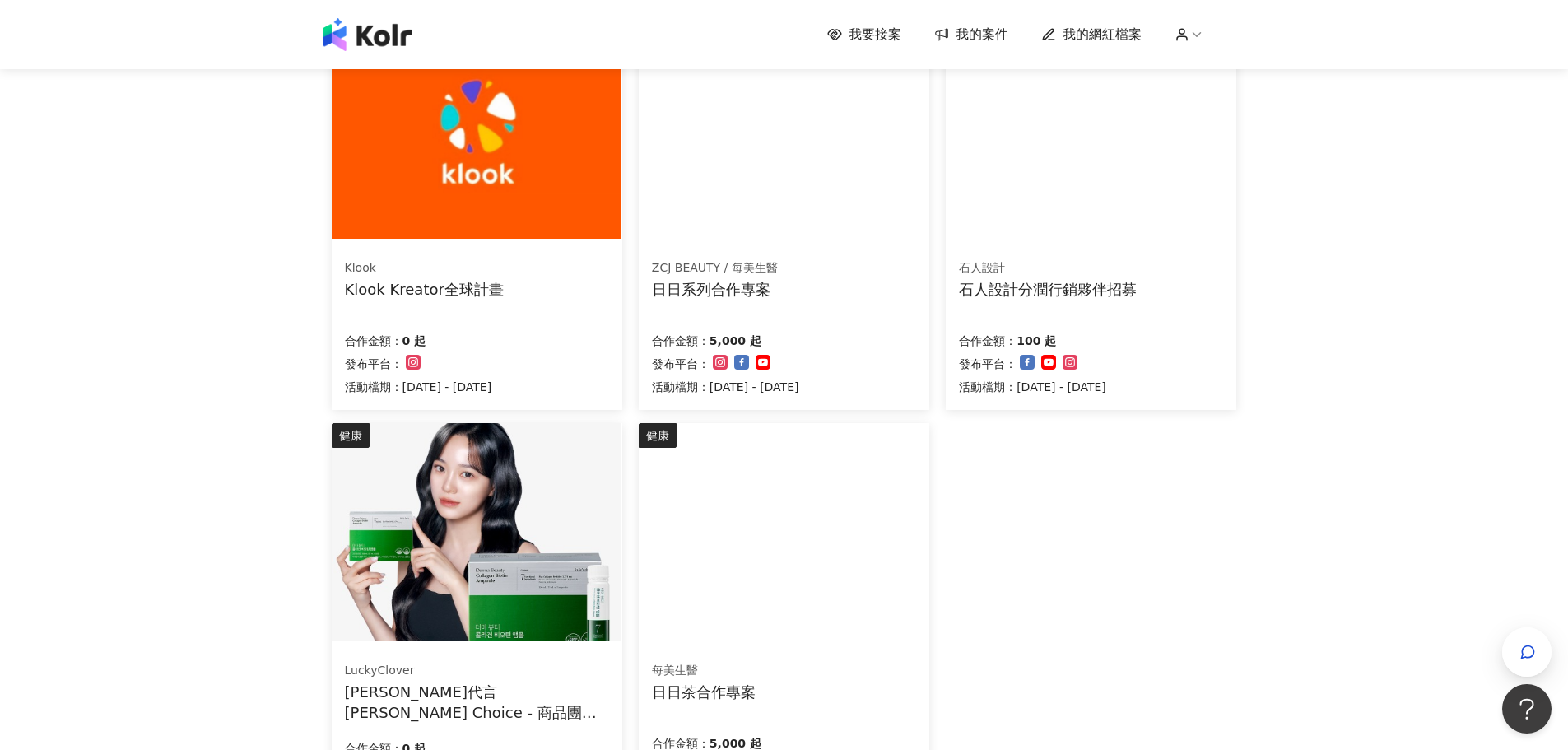
scroll to position [601, 0]
